Goal: Use online tool/utility: Utilize a website feature to perform a specific function

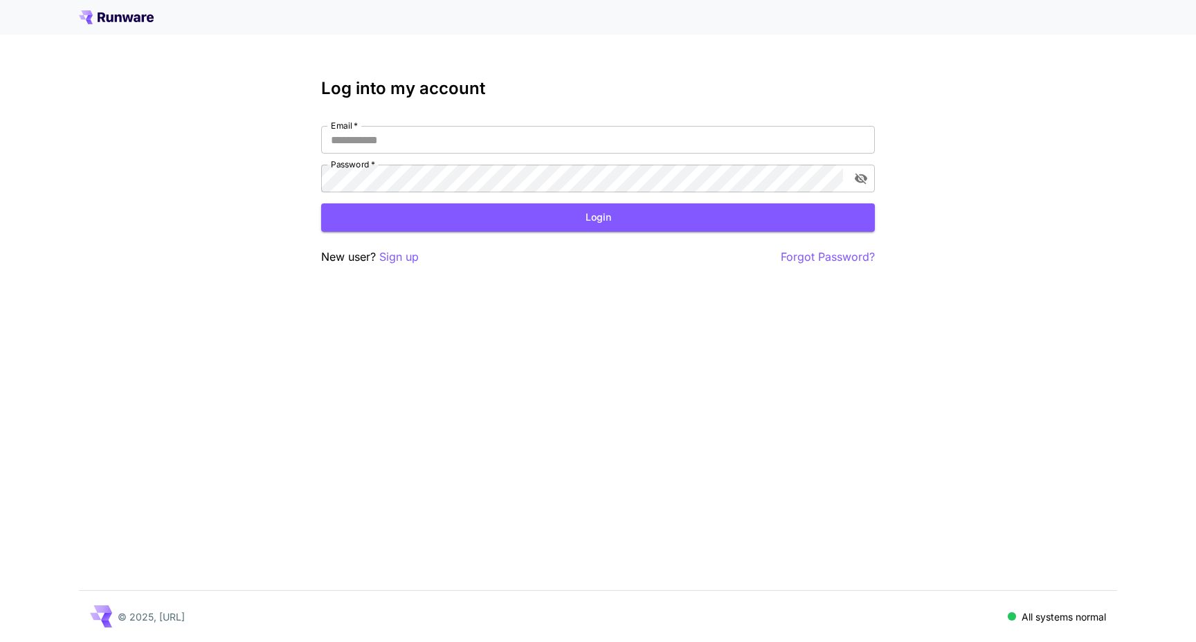
type input "**********"
click at [493, 216] on button "Login" at bounding box center [598, 218] width 554 height 28
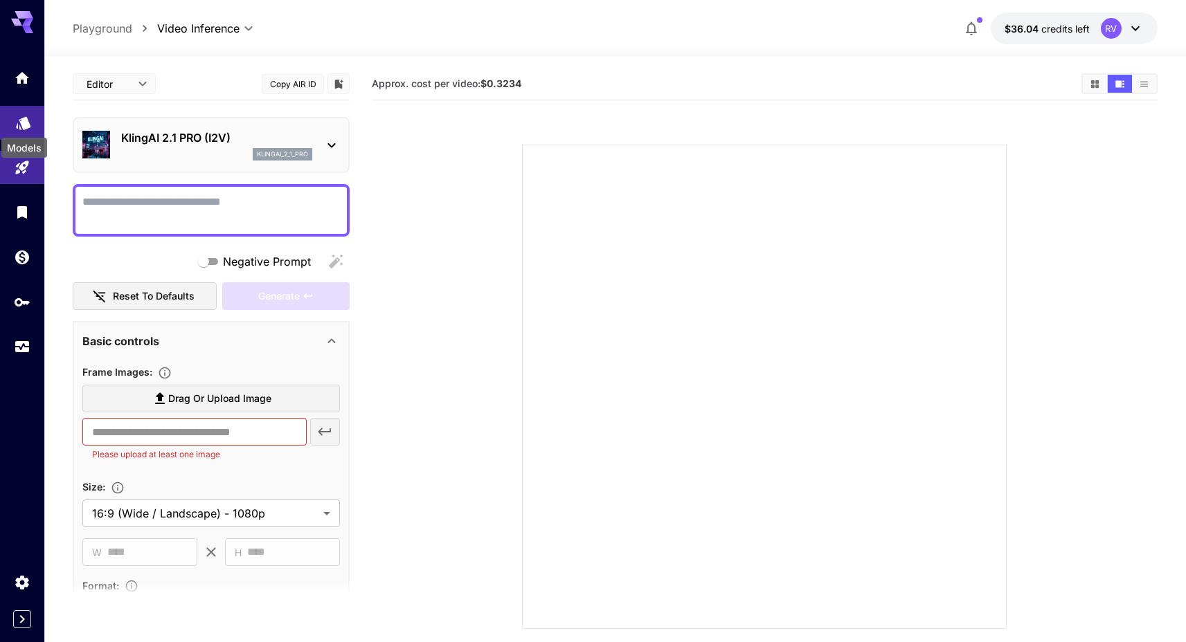
click at [30, 121] on icon "Models" at bounding box center [23, 119] width 17 height 17
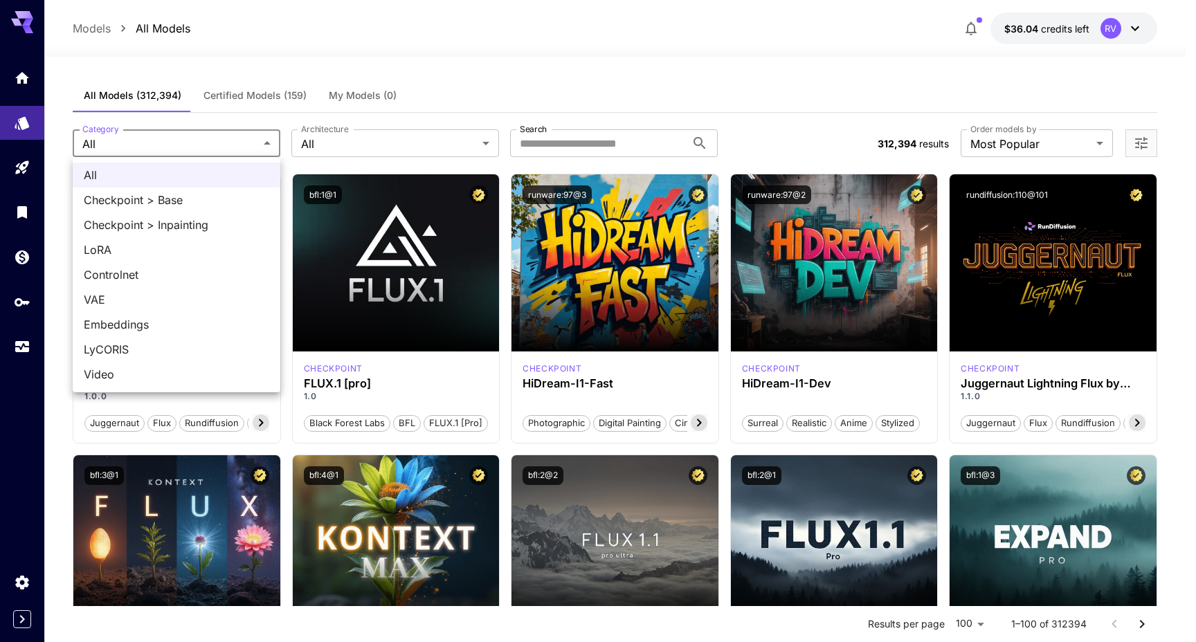
click at [589, 56] on div at bounding box center [598, 321] width 1196 height 642
click at [107, 379] on span "Video" at bounding box center [177, 374] width 186 height 17
type input "*****"
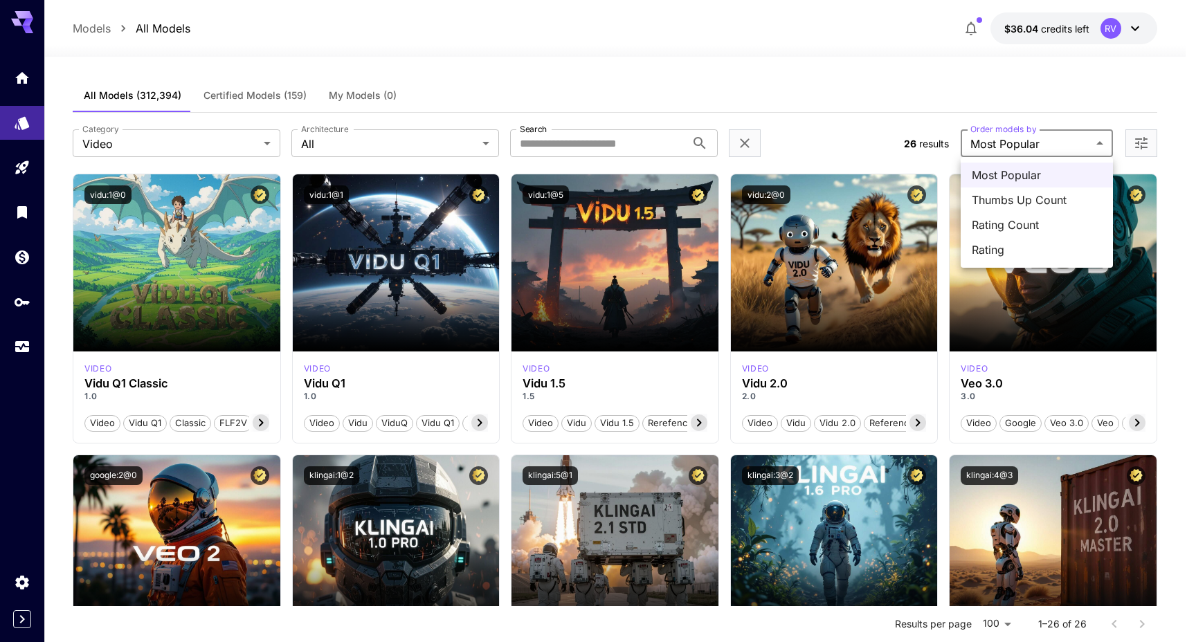
click at [1042, 142] on div at bounding box center [598, 321] width 1196 height 642
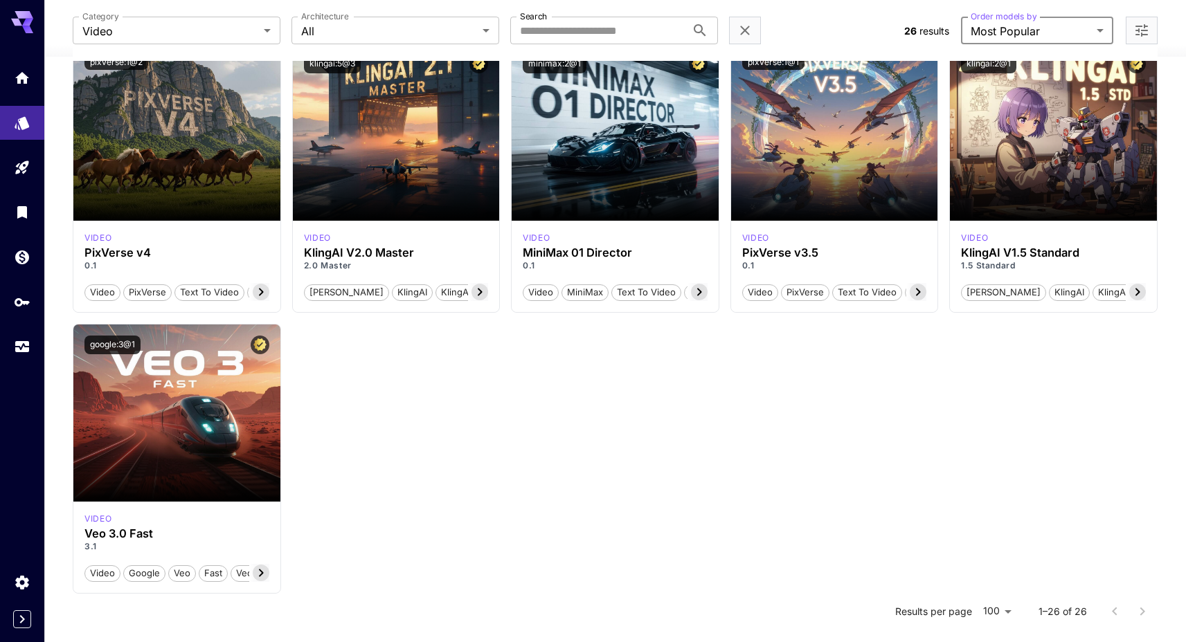
scroll to position [1206, 0]
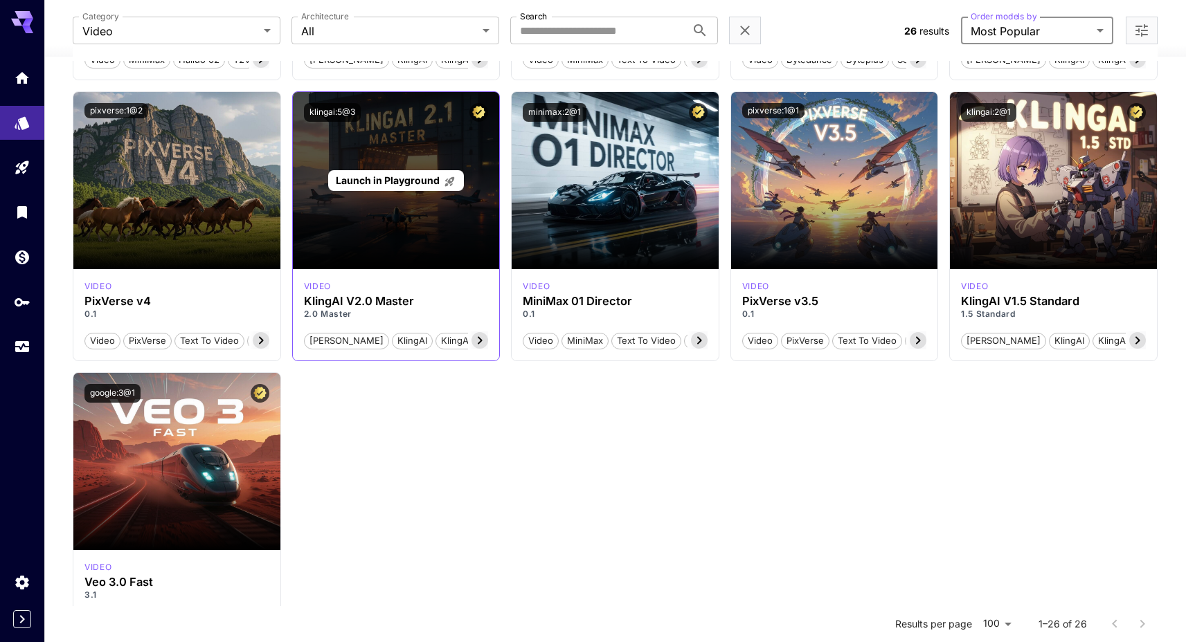
click at [429, 205] on div "Launch in Playground" at bounding box center [396, 180] width 207 height 177
click at [417, 180] on span "Launch in Playground" at bounding box center [388, 180] width 104 height 12
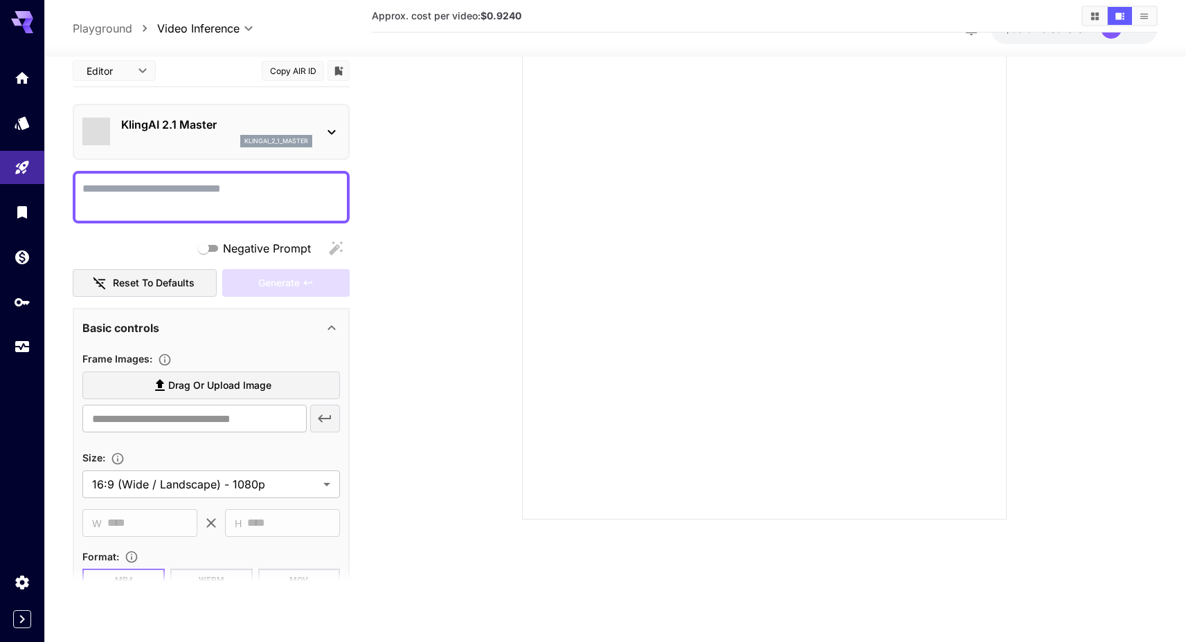
scroll to position [109, 0]
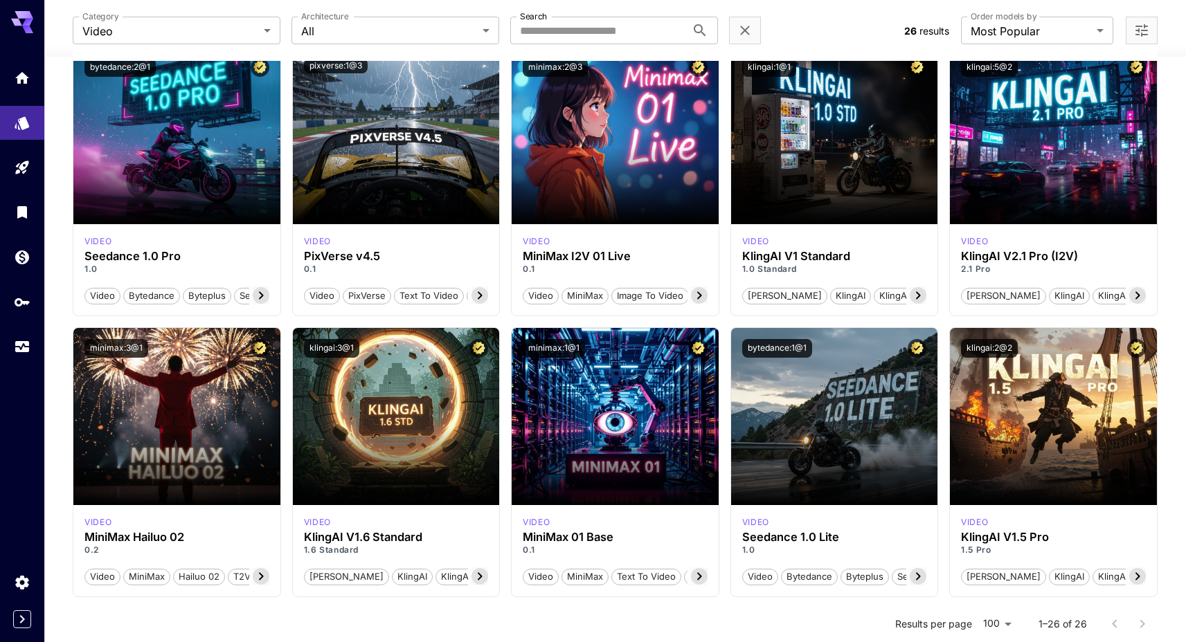
scroll to position [554, 0]
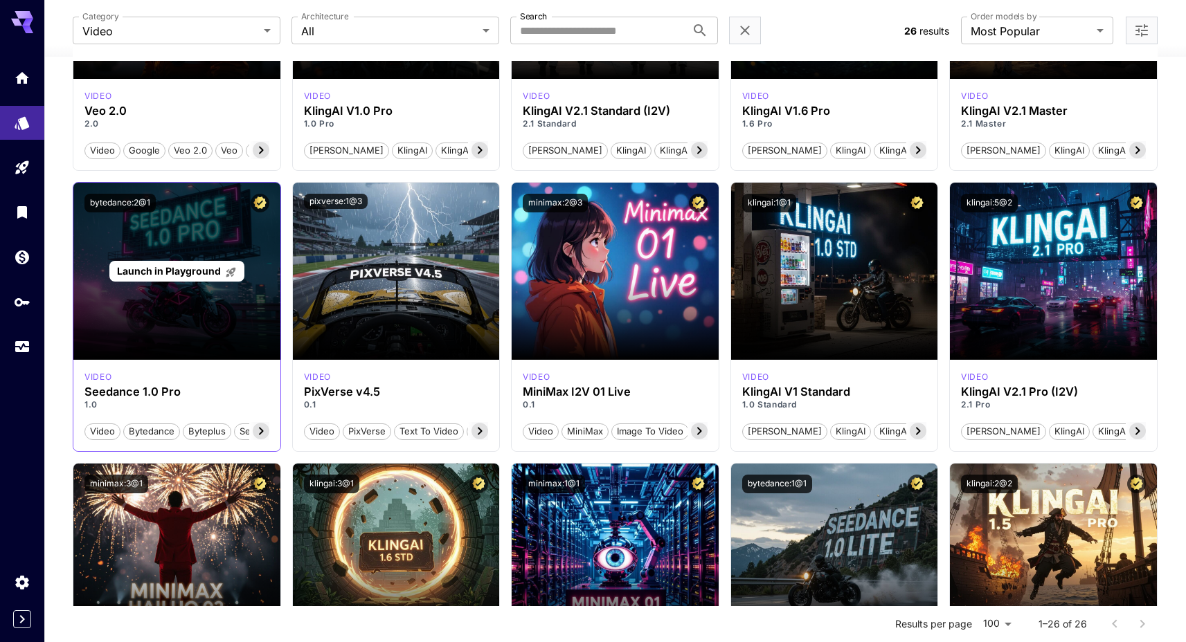
click at [195, 262] on div "Launch in Playground" at bounding box center [176, 271] width 135 height 21
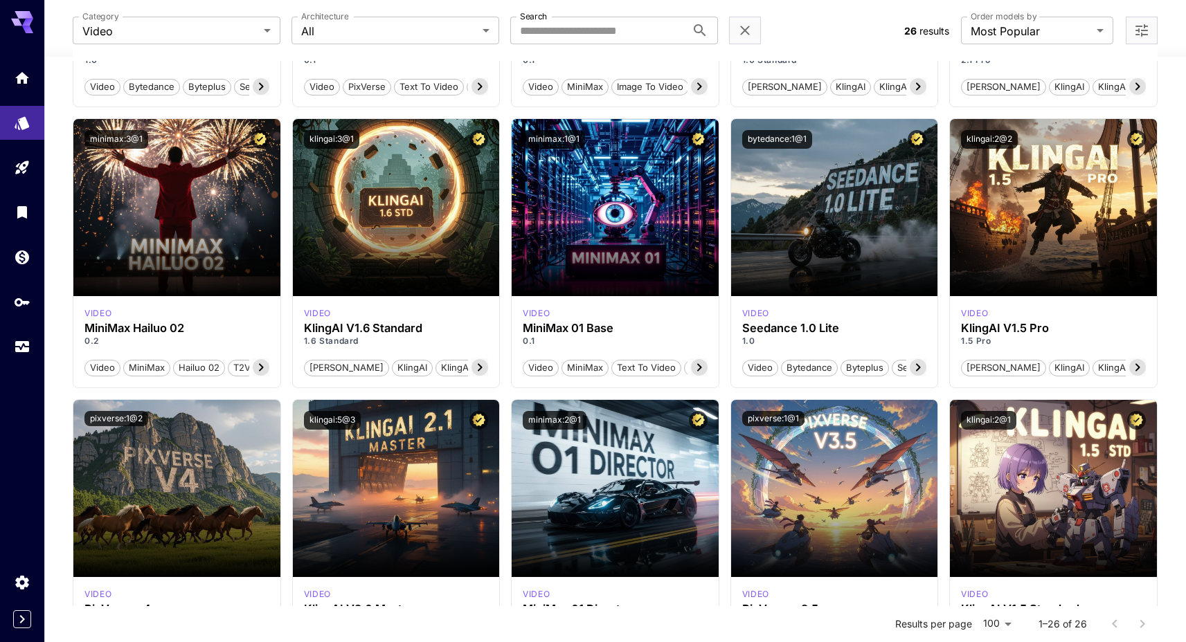
scroll to position [953, 0]
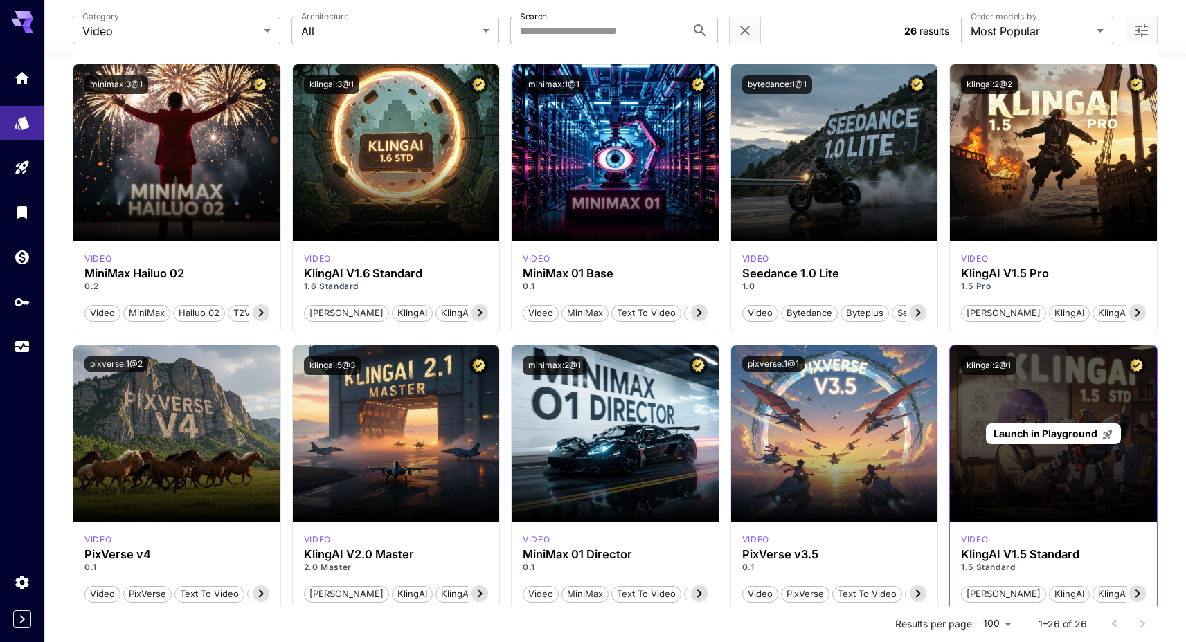
click at [1067, 434] on span "Launch in Playground" at bounding box center [1045, 434] width 104 height 12
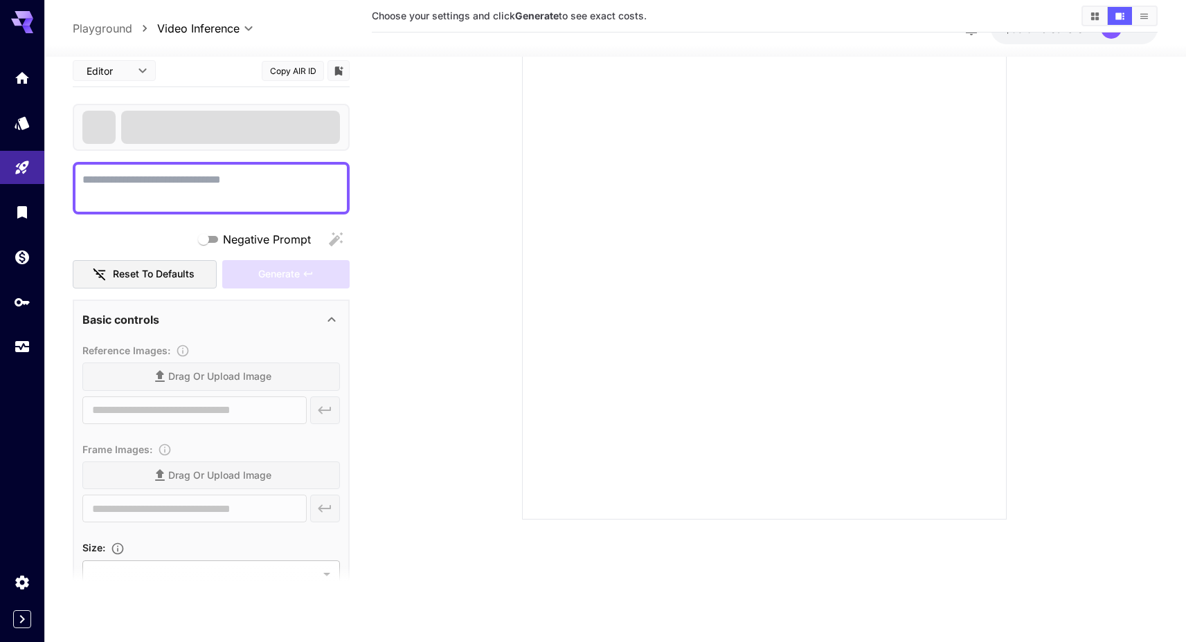
type input "**********"
type input "****"
type input "***"
type input "**"
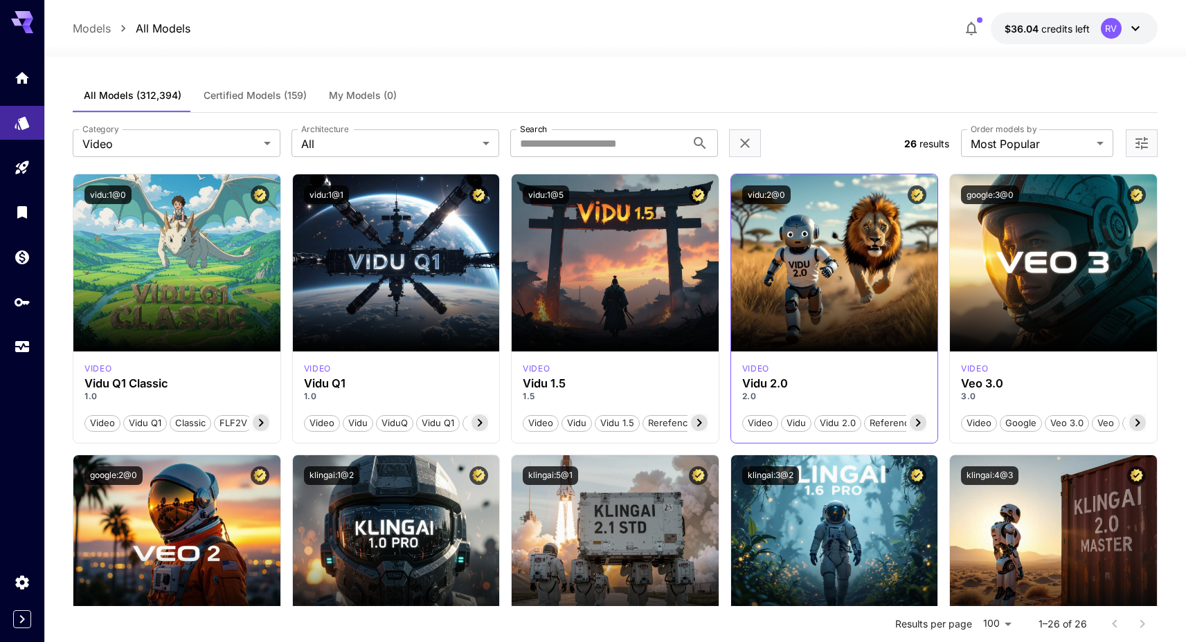
scroll to position [160, 0]
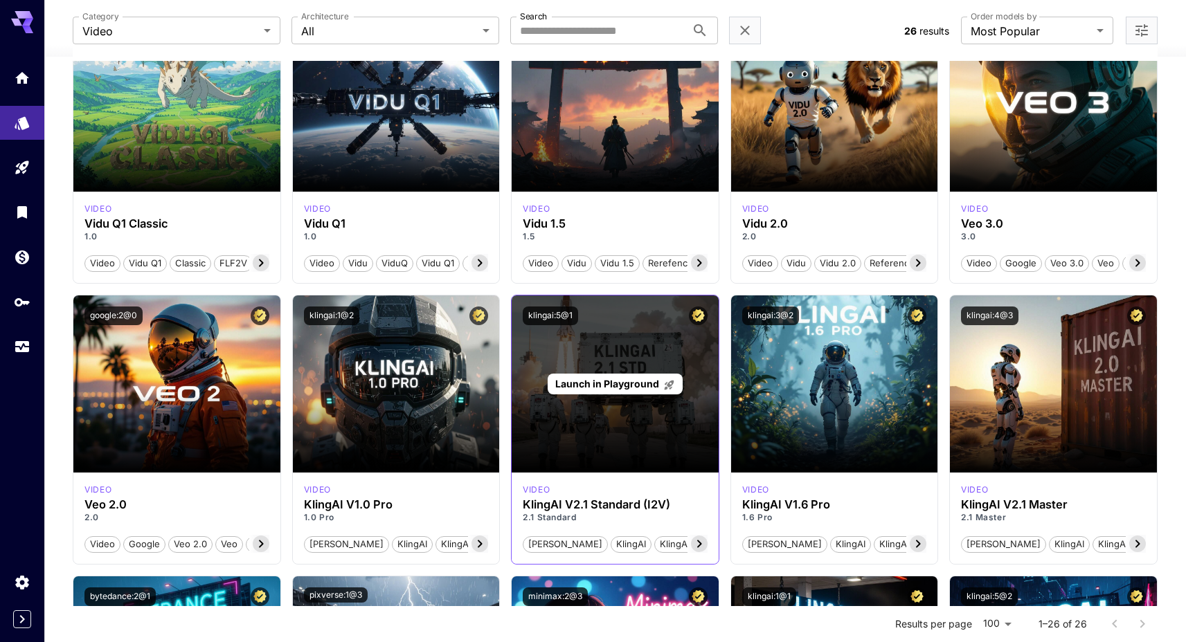
click at [642, 381] on span "Launch in Playground" at bounding box center [607, 384] width 104 height 12
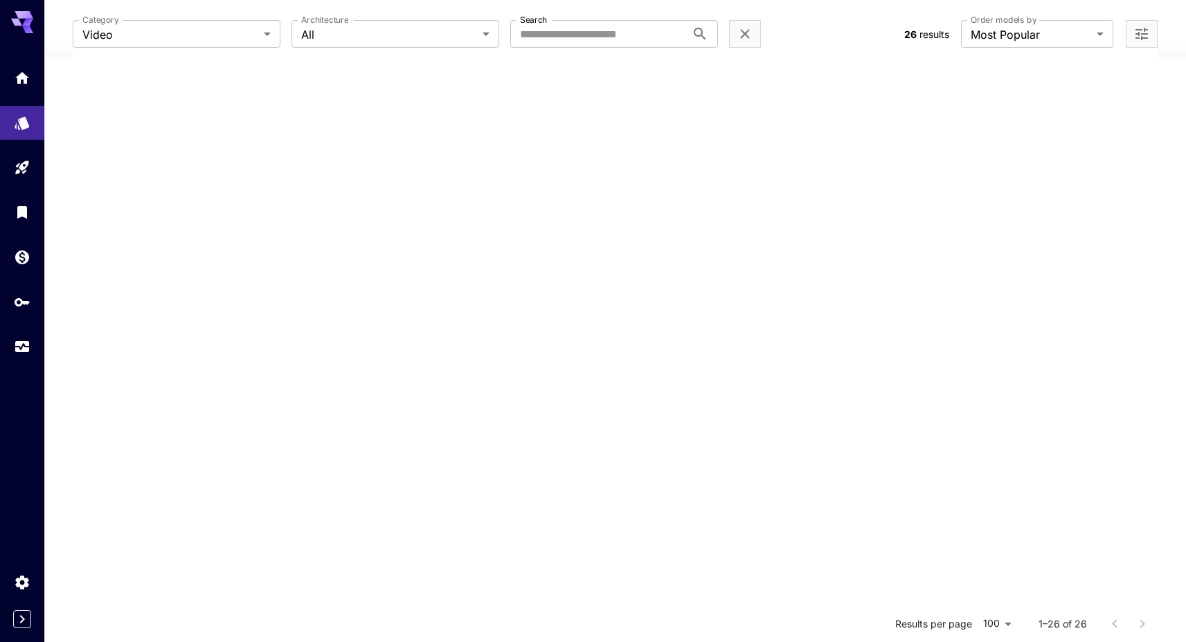
scroll to position [160, 0]
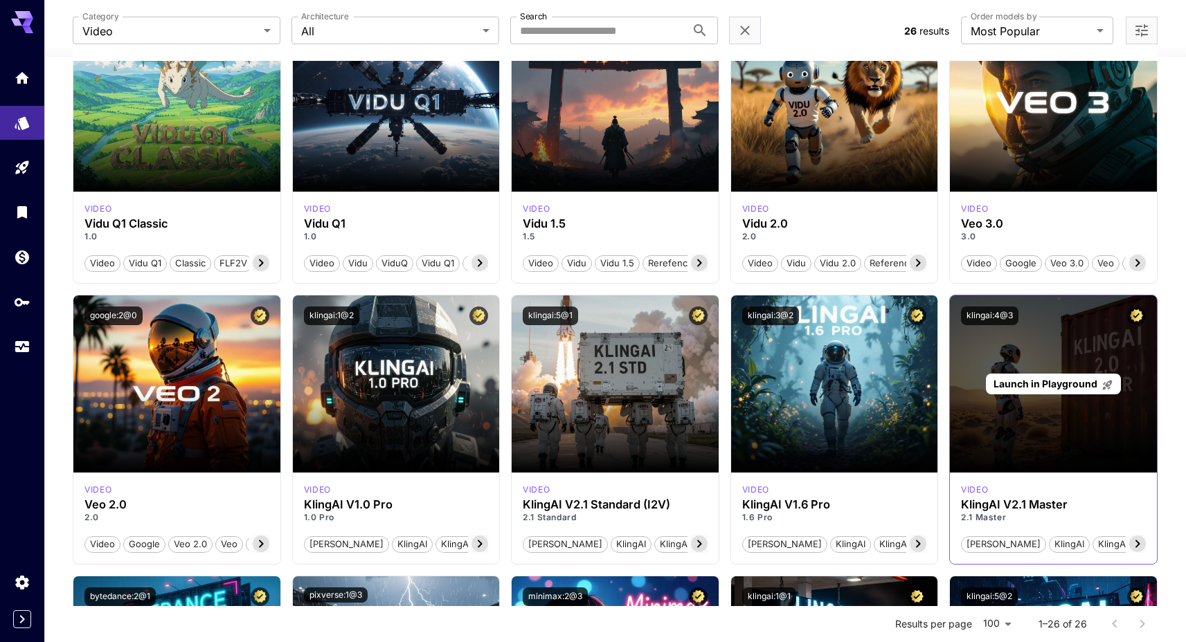
click at [1041, 387] on span "Launch in Playground" at bounding box center [1045, 384] width 104 height 12
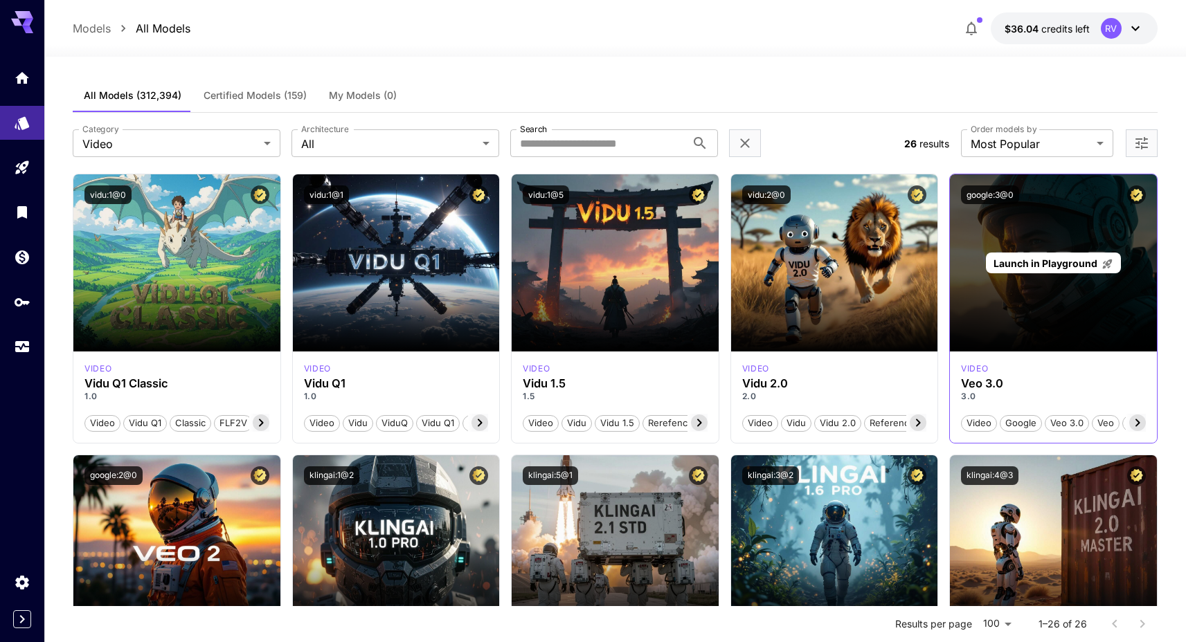
click at [1066, 261] on span "Launch in Playground" at bounding box center [1045, 264] width 104 height 12
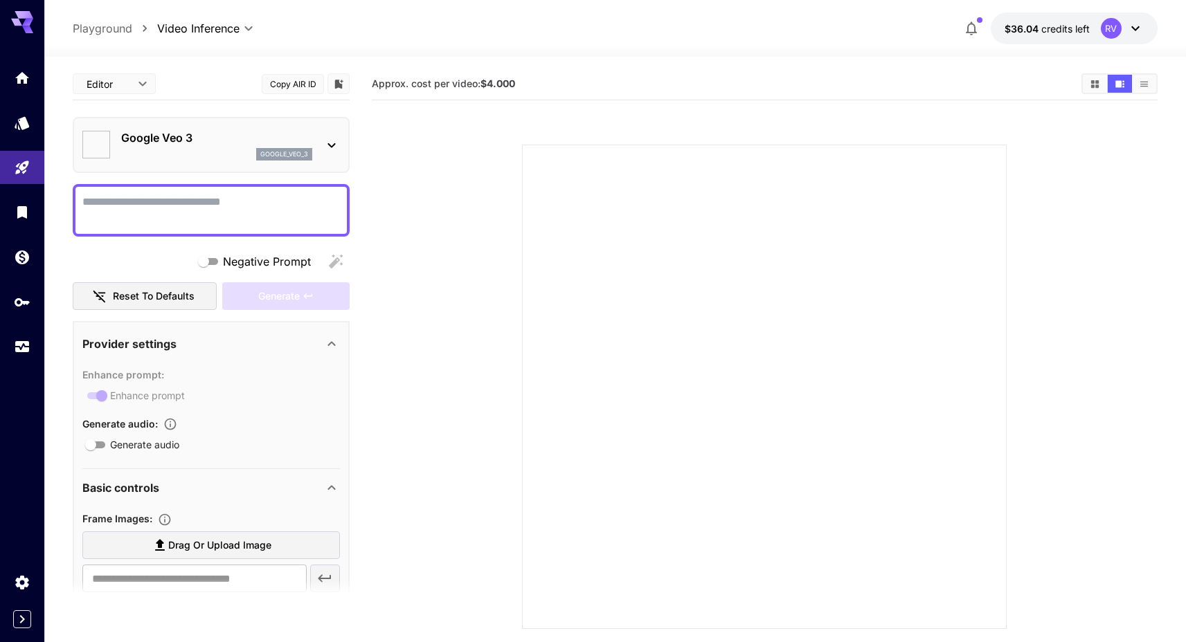
type input "*"
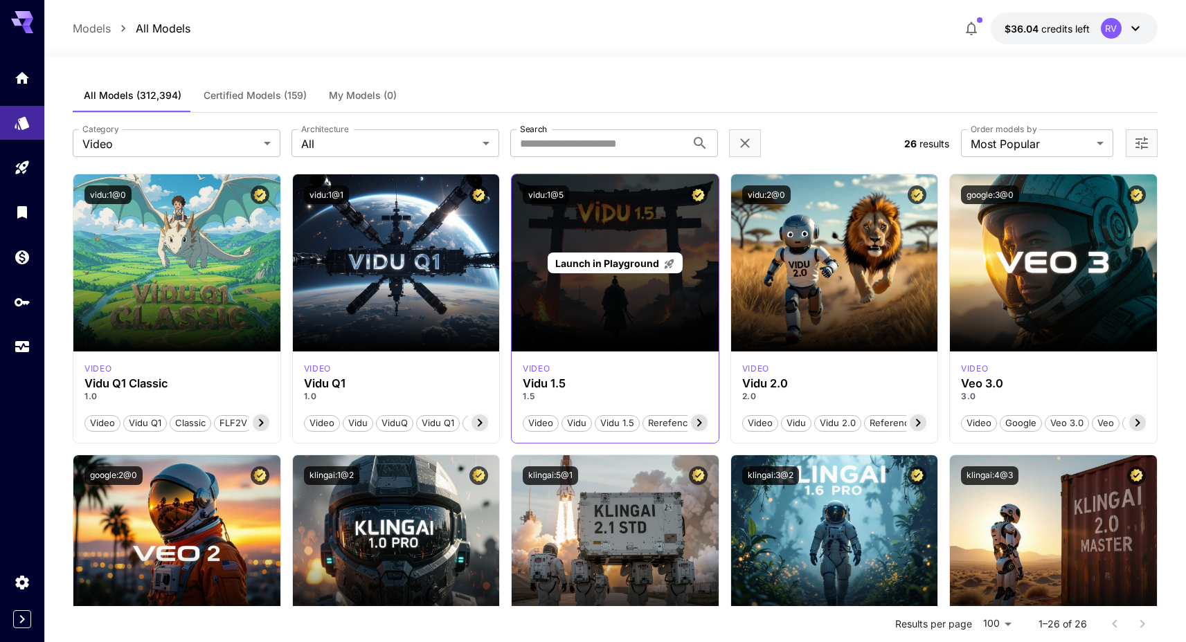
click at [640, 256] on p "Launch in Playground" at bounding box center [615, 263] width 120 height 15
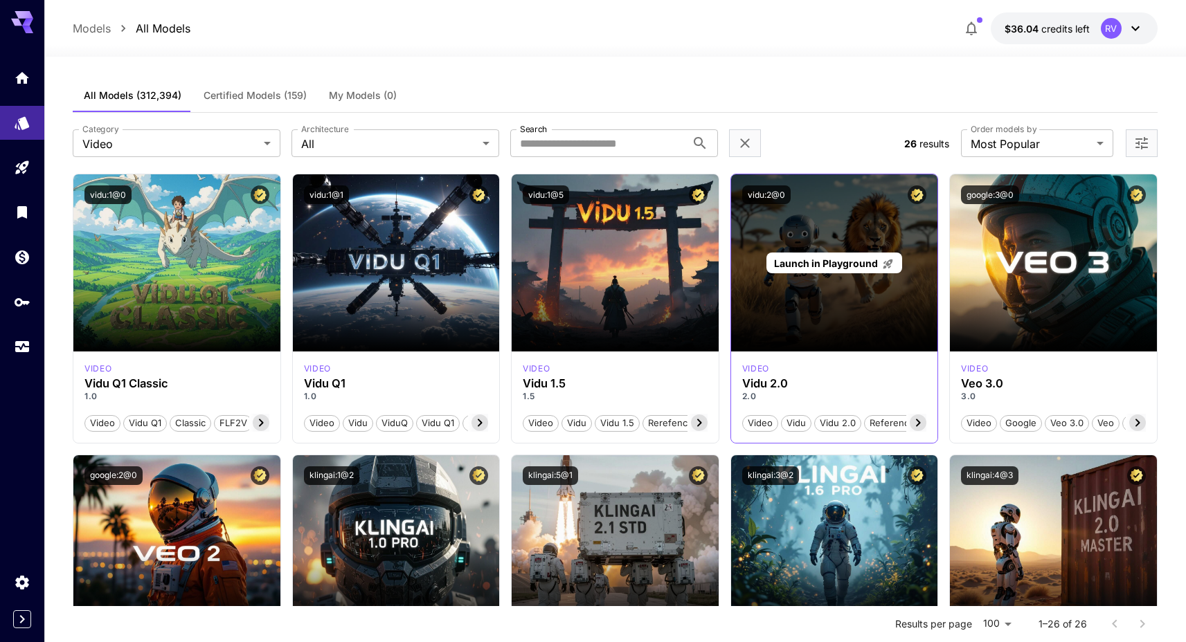
click at [856, 264] on span "Launch in Playground" at bounding box center [826, 264] width 104 height 12
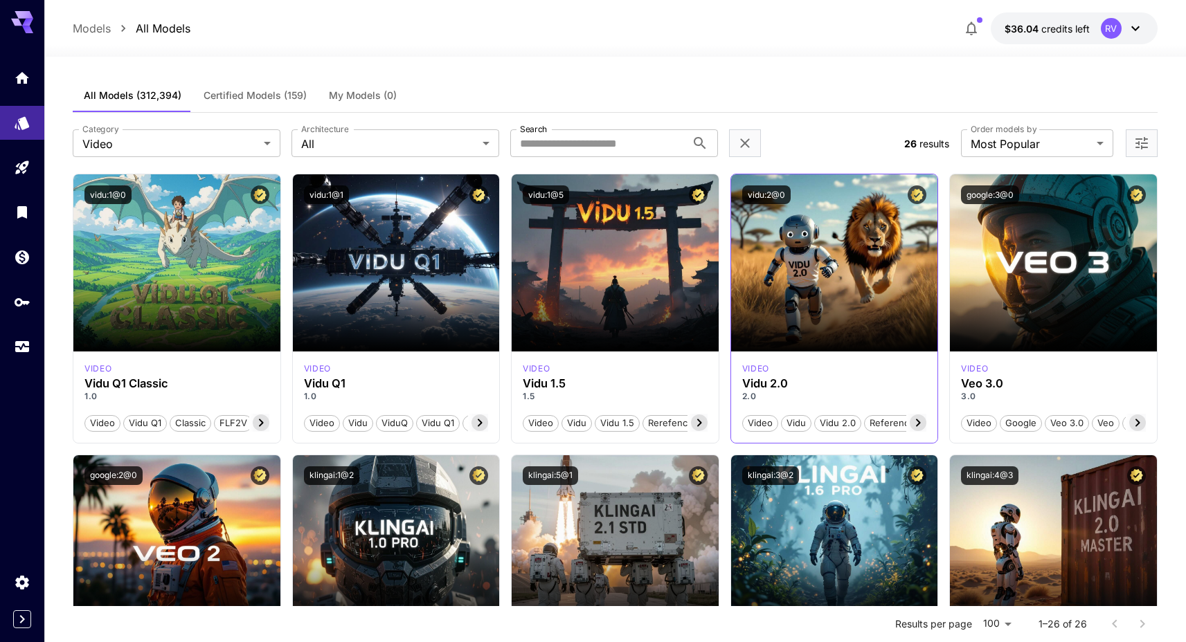
scroll to position [129, 0]
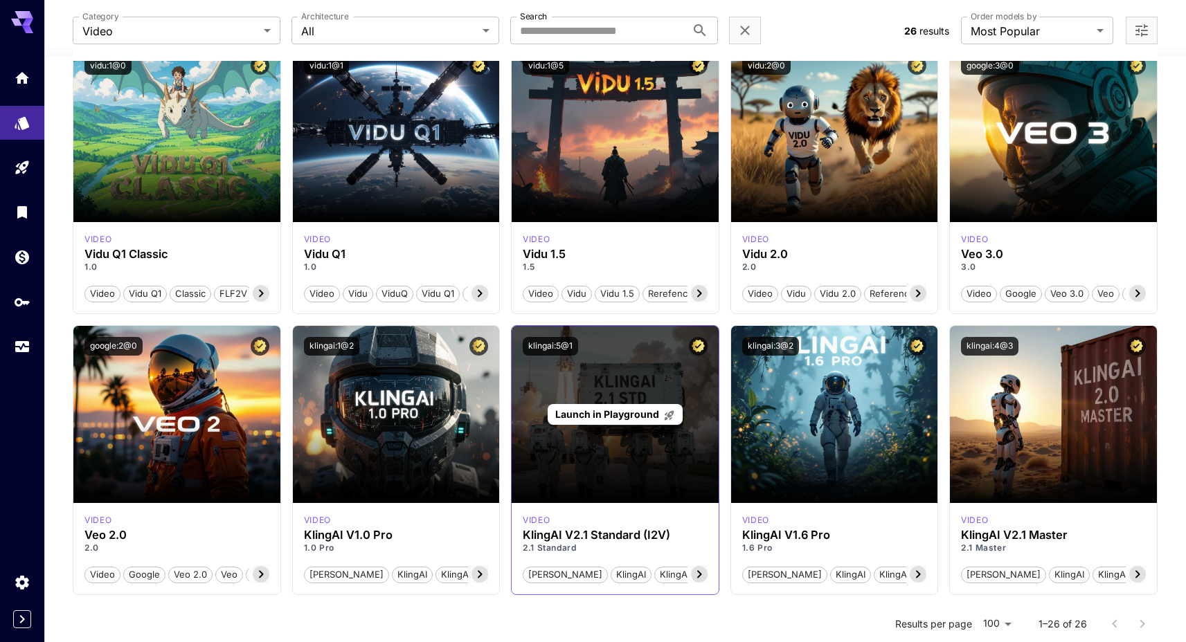
click at [638, 413] on span "Launch in Playground" at bounding box center [607, 414] width 104 height 12
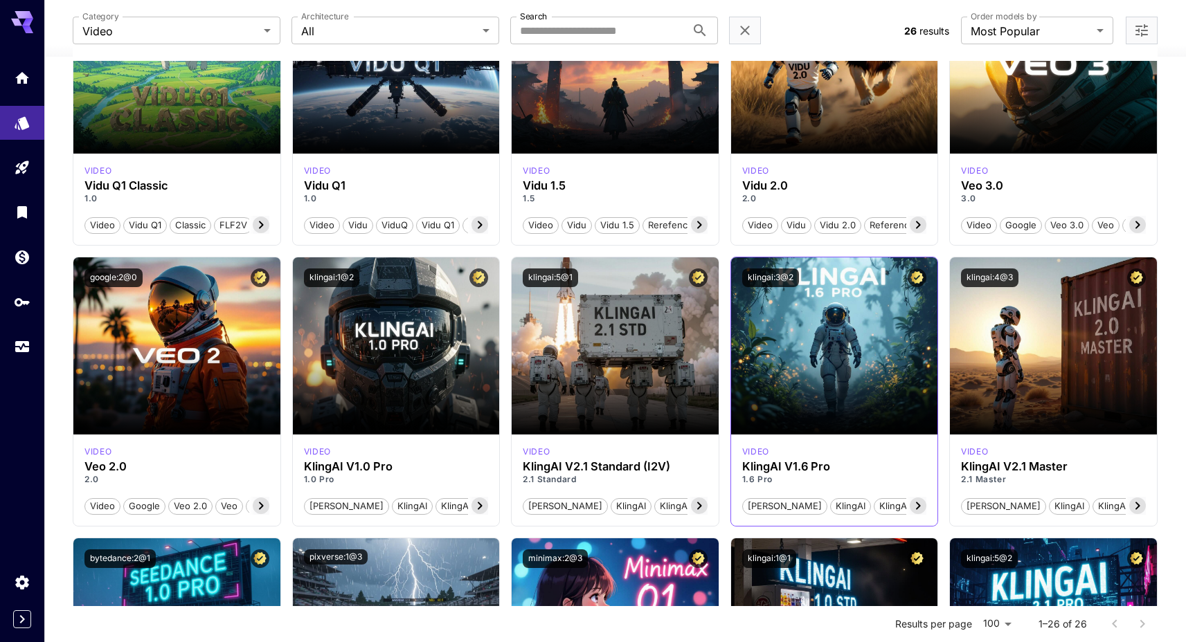
scroll to position [438, 0]
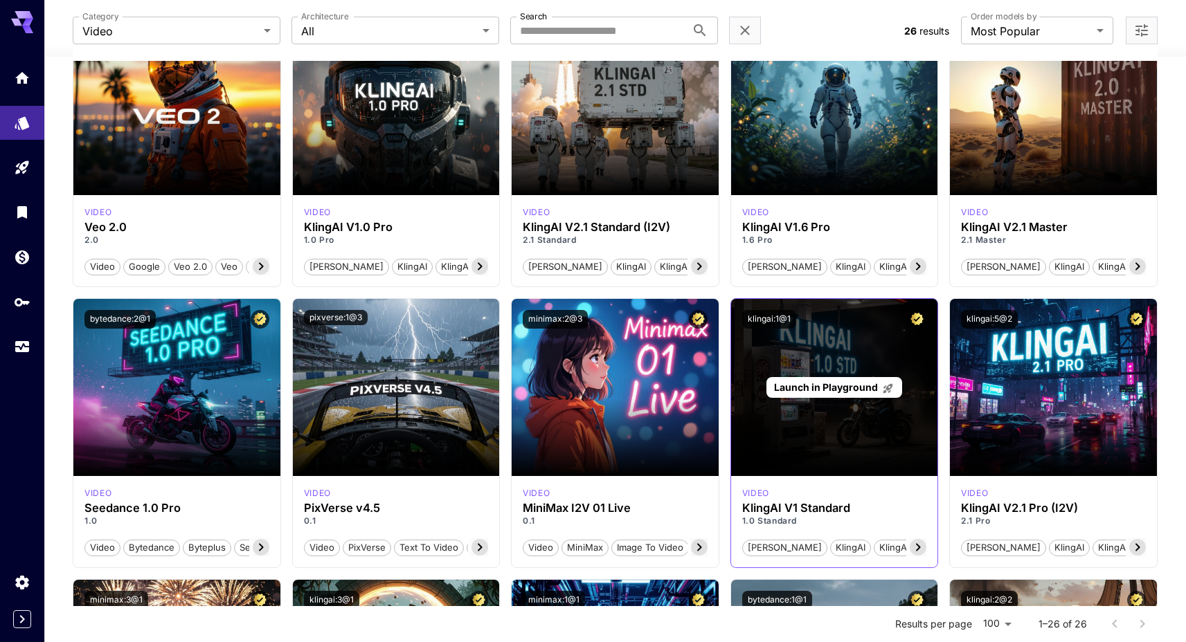
click at [858, 383] on span "Launch in Playground" at bounding box center [826, 387] width 104 height 12
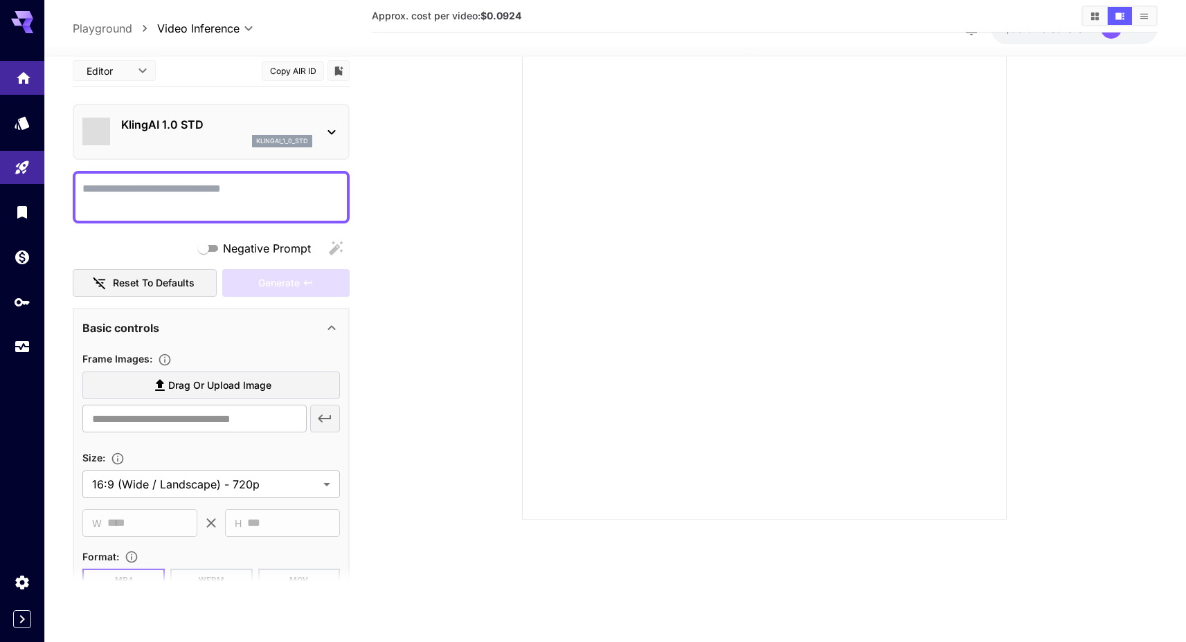
scroll to position [109, 0]
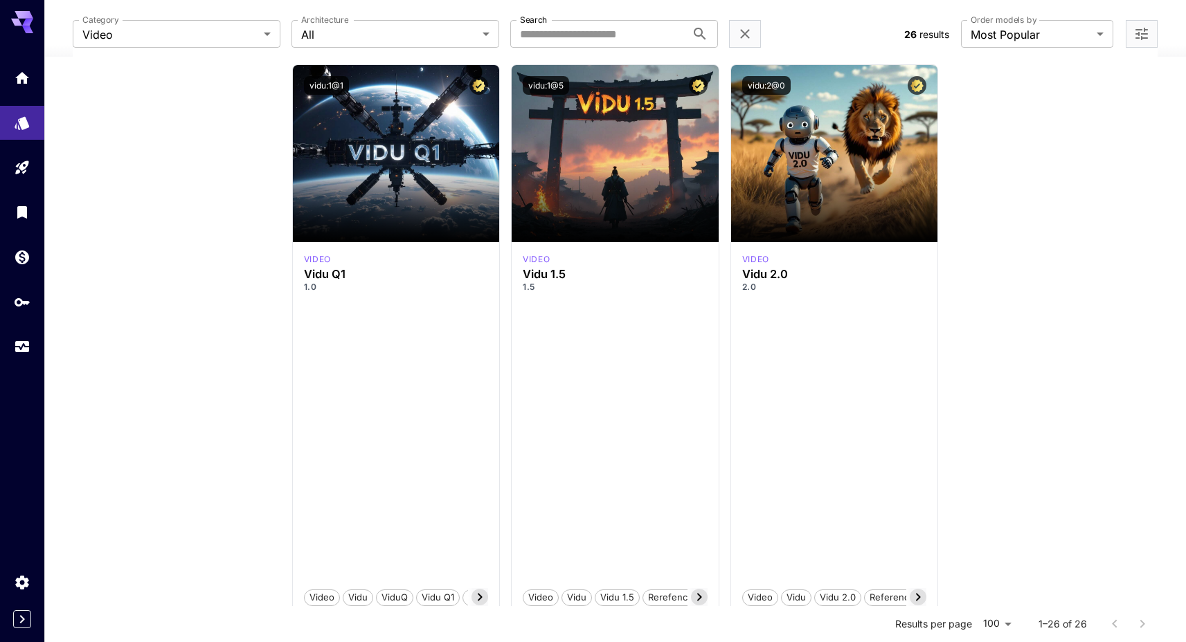
scroll to position [438, 0]
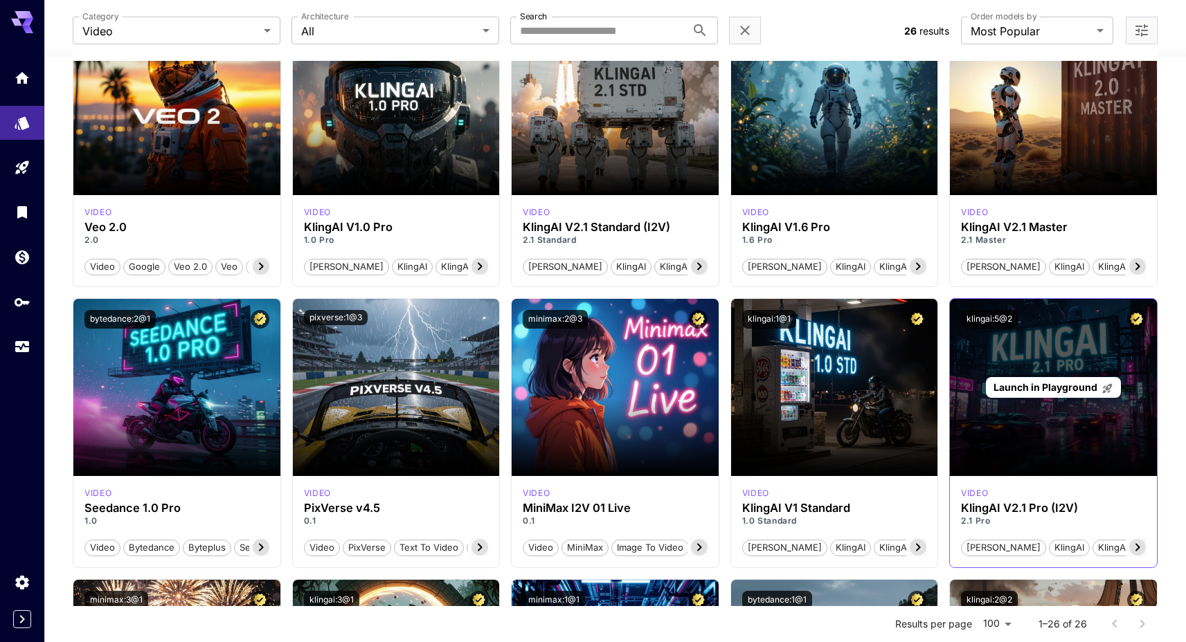
click at [1055, 385] on span "Launch in Playground" at bounding box center [1045, 387] width 104 height 12
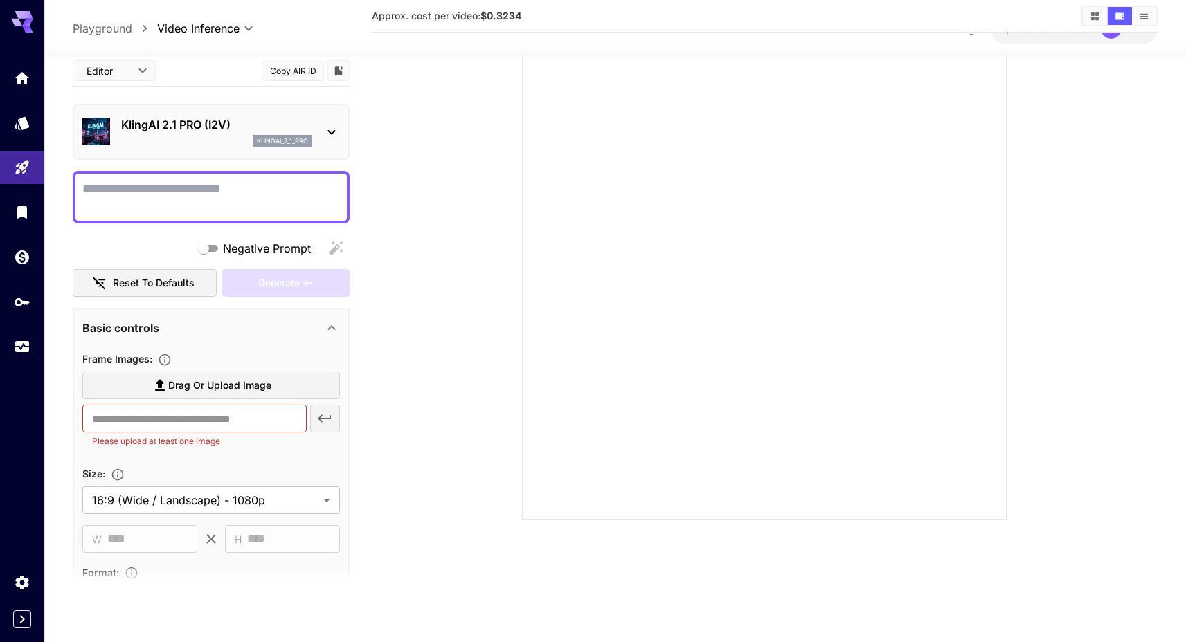
scroll to position [109, 0]
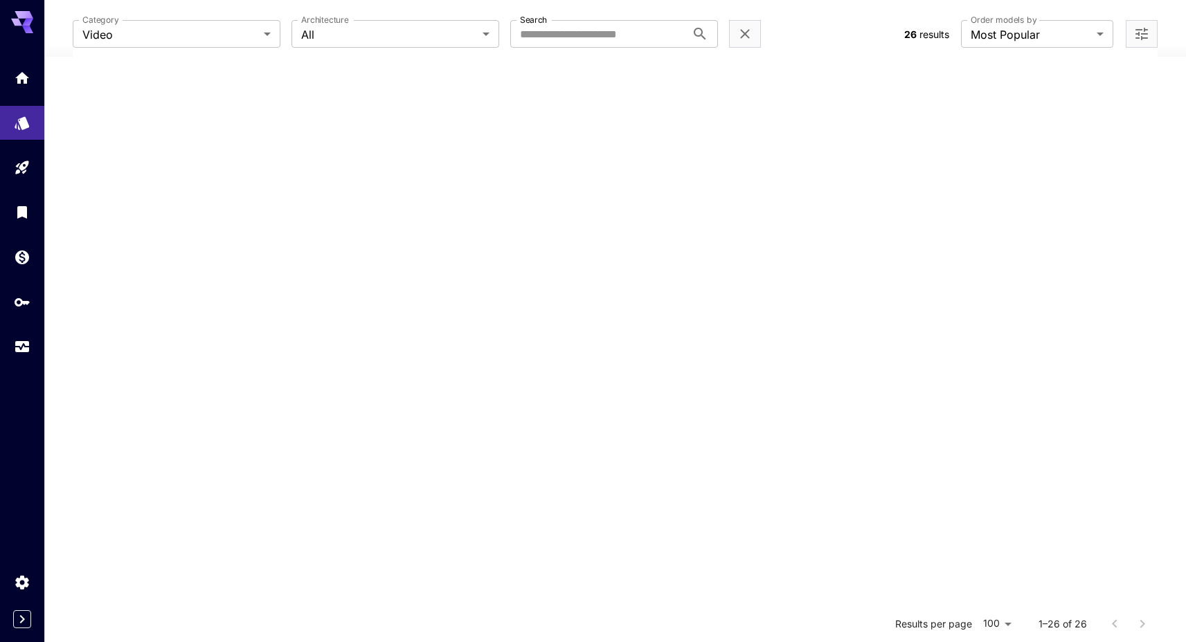
scroll to position [438, 0]
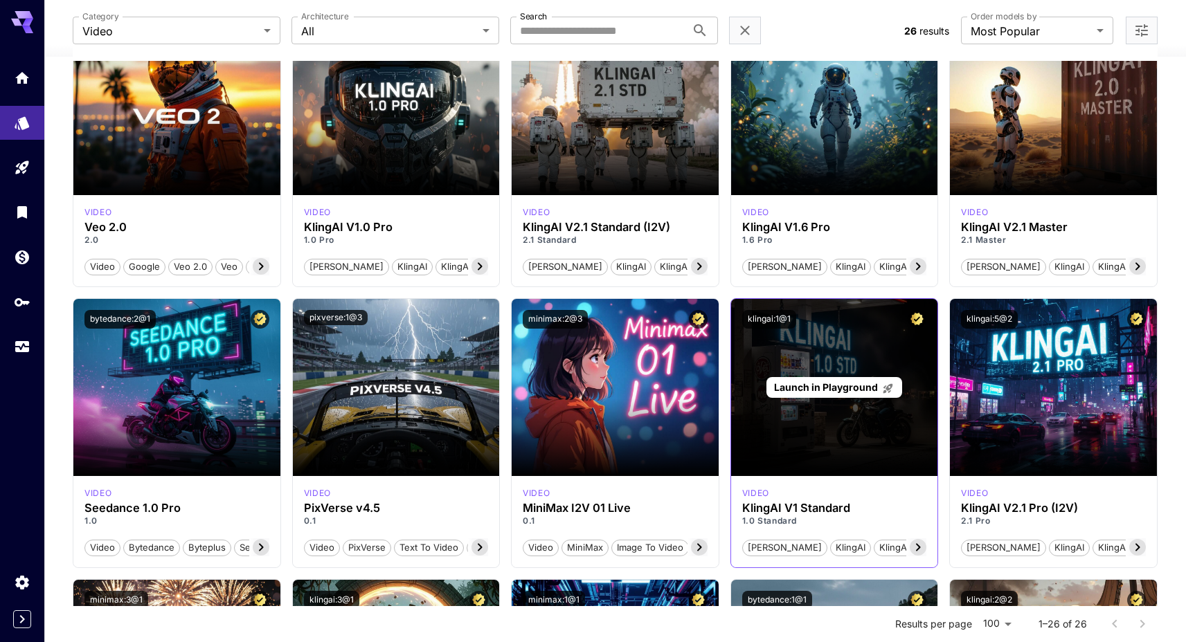
click at [848, 390] on span "Launch in Playground" at bounding box center [826, 387] width 104 height 12
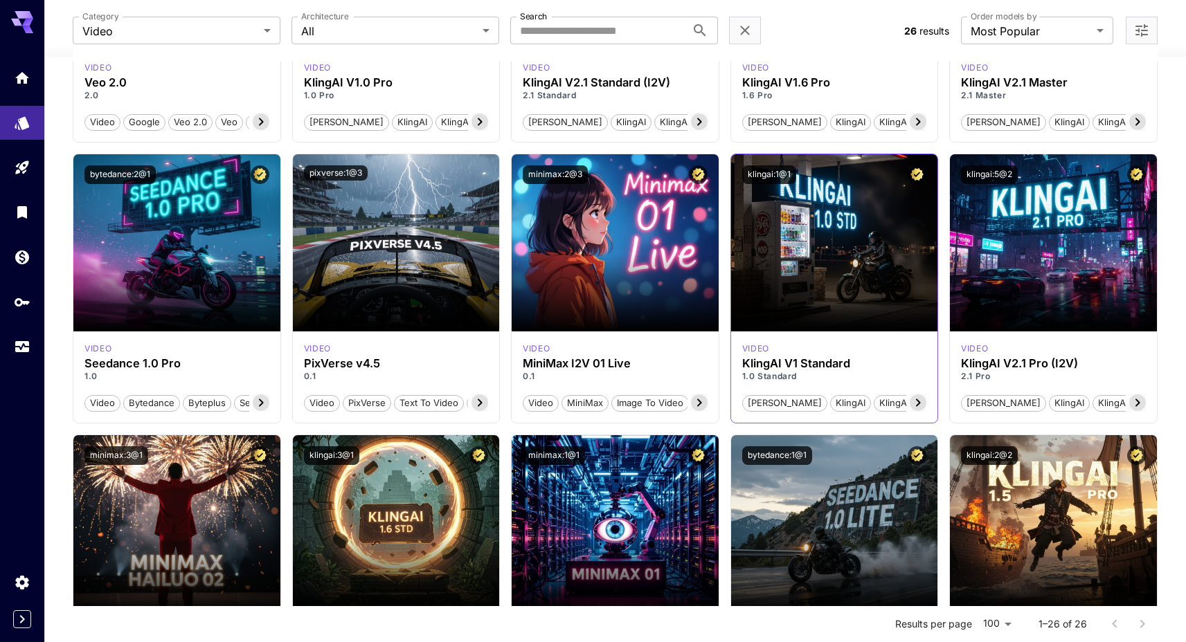
scroll to position [730, 0]
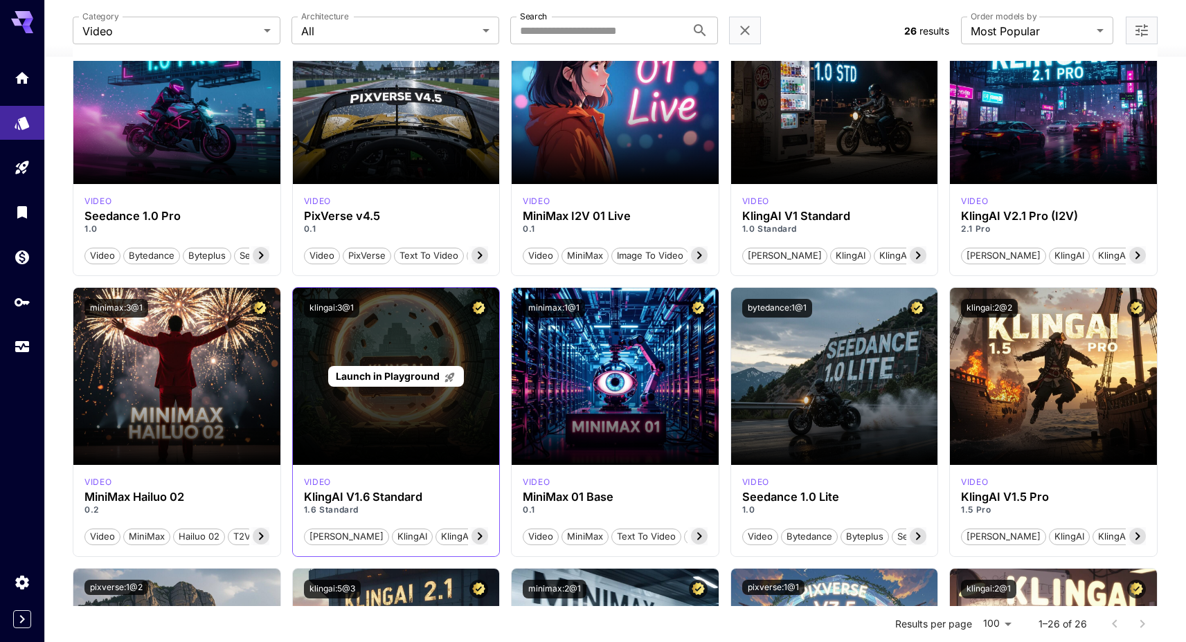
click at [408, 379] on span "Launch in Playground" at bounding box center [388, 376] width 104 height 12
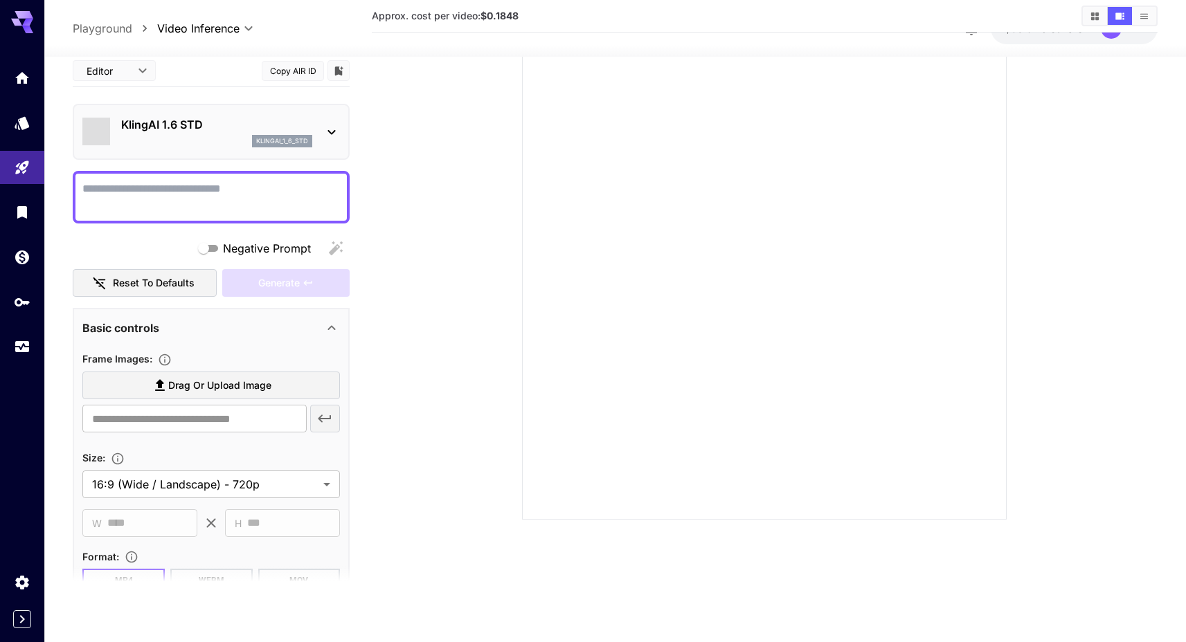
scroll to position [109, 0]
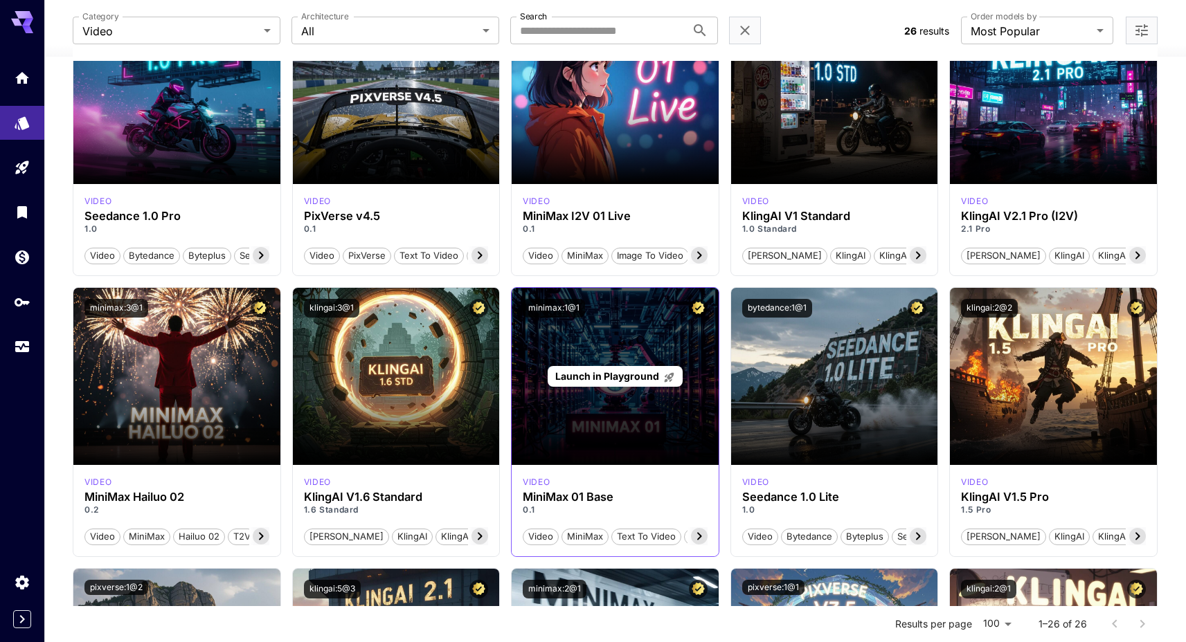
scroll to position [900, 0]
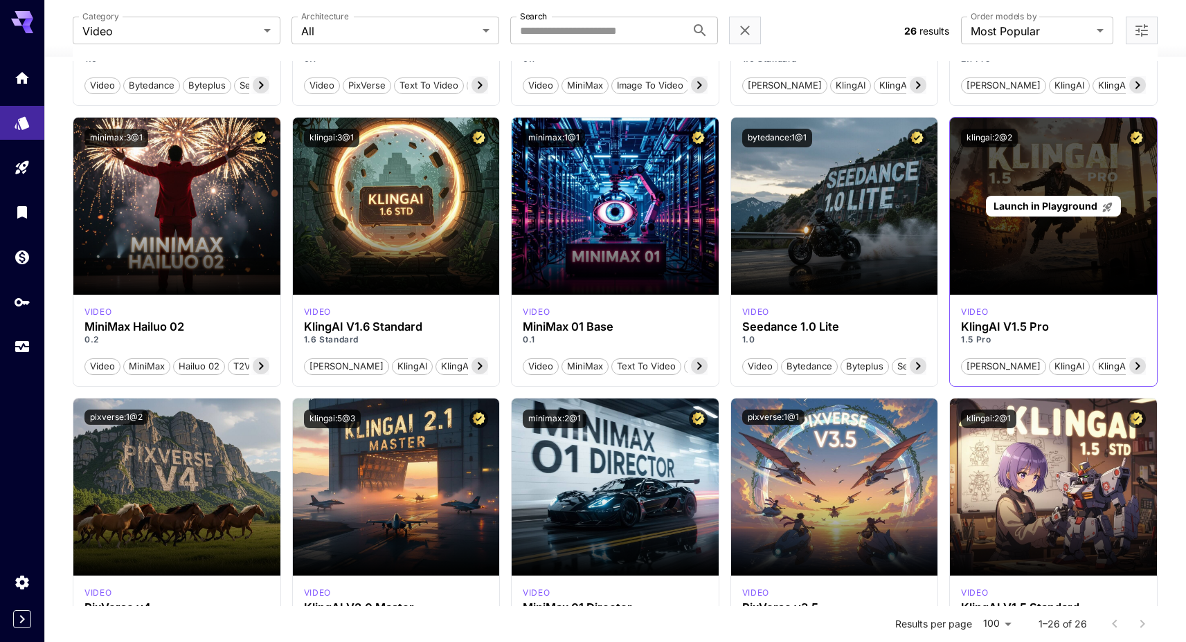
click at [1064, 211] on p "Launch in Playground" at bounding box center [1053, 206] width 120 height 15
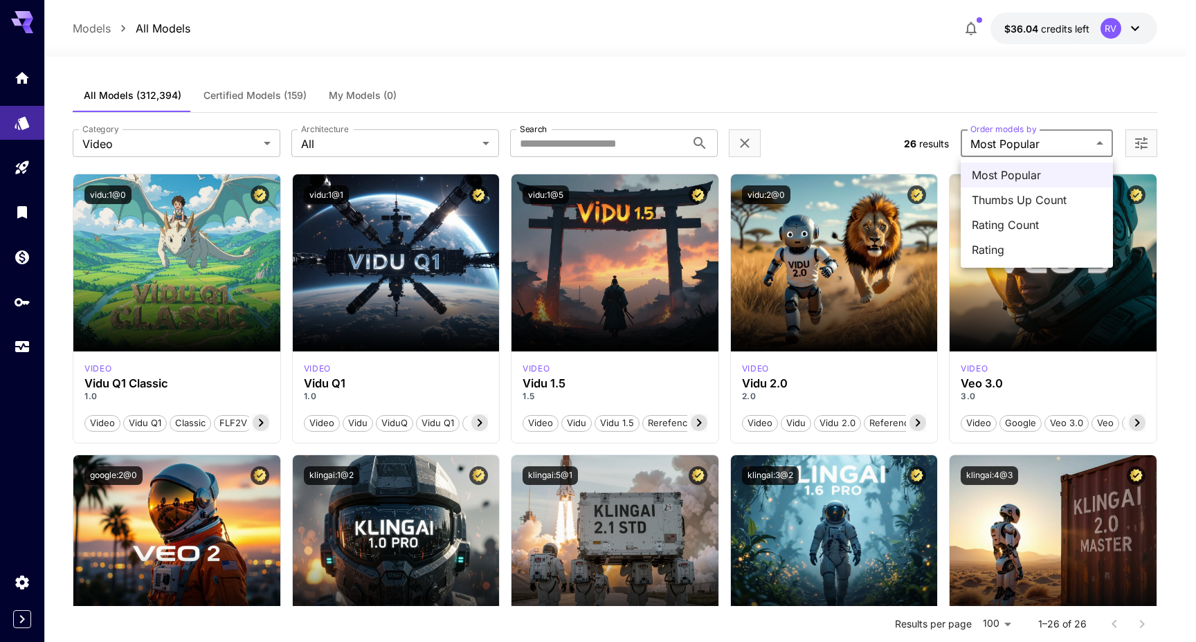
click at [1028, 205] on span "Thumbs Up Count" at bounding box center [1037, 200] width 130 height 17
type input "**********"
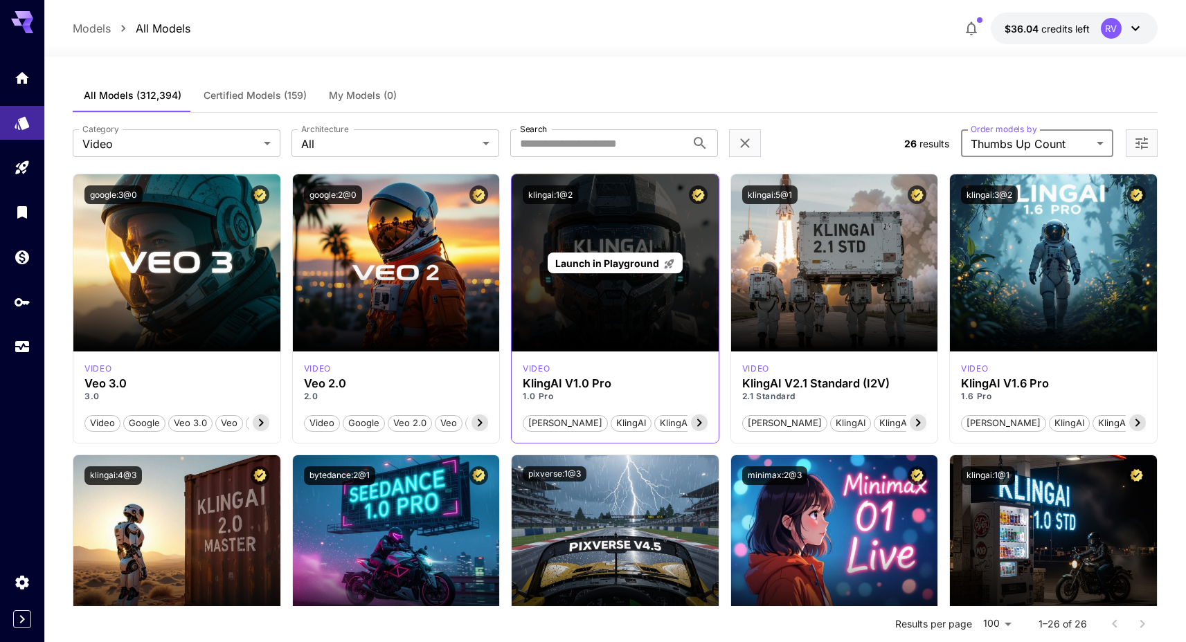
click at [602, 266] on span "Launch in Playground" at bounding box center [607, 264] width 104 height 12
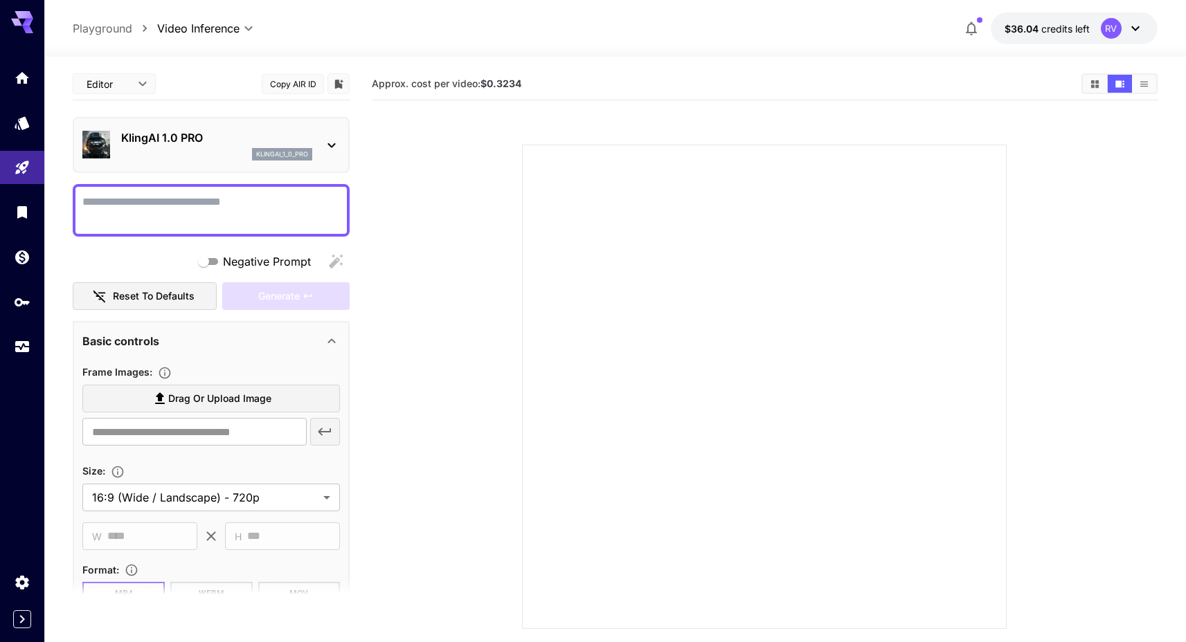
click at [676, 141] on section at bounding box center [765, 370] width 712 height 518
